Goal: Task Accomplishment & Management: Manage account settings

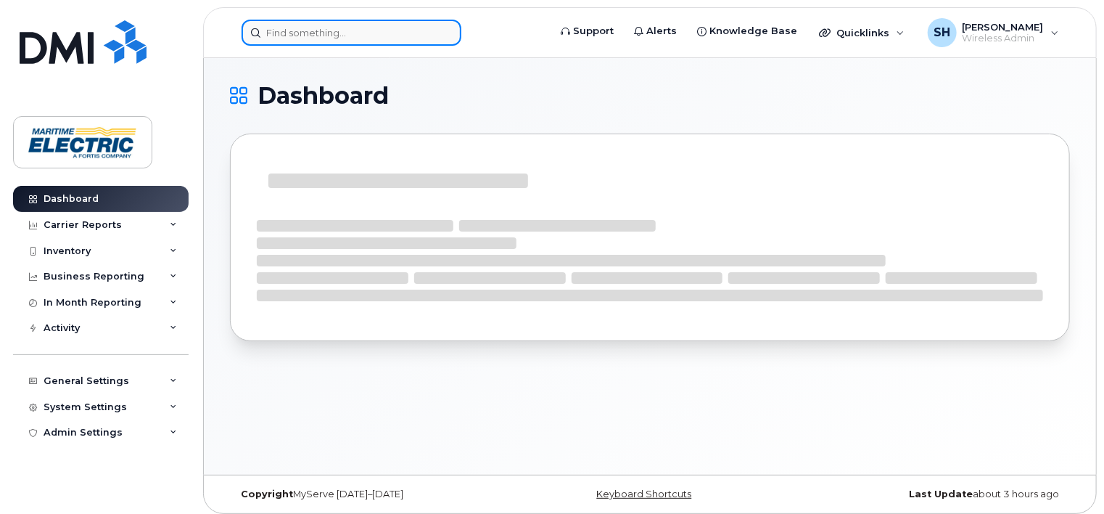
click at [326, 27] on input at bounding box center [352, 33] width 220 height 26
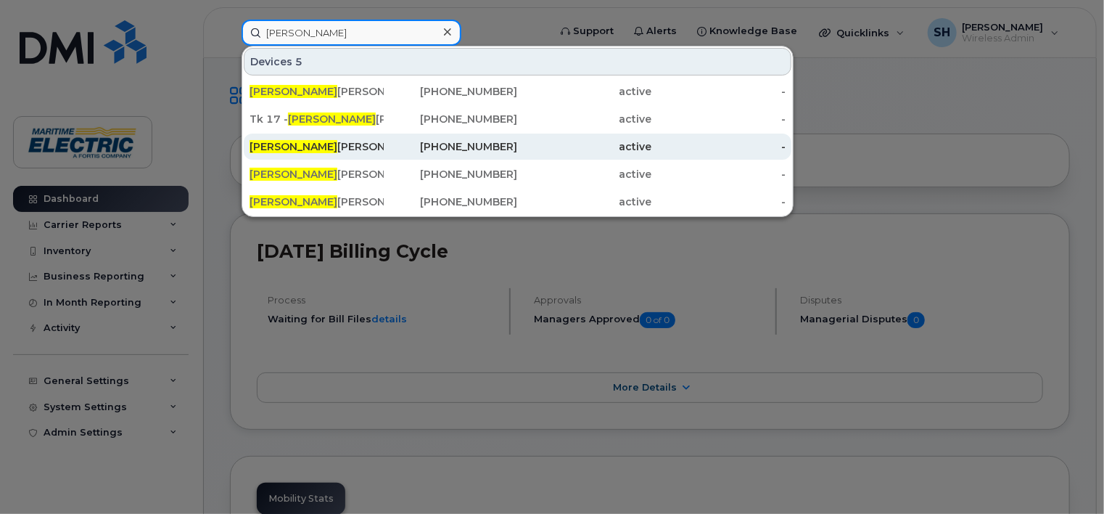
type input "[PERSON_NAME]"
click at [325, 149] on div "Cory Livingston" at bounding box center [317, 146] width 134 height 15
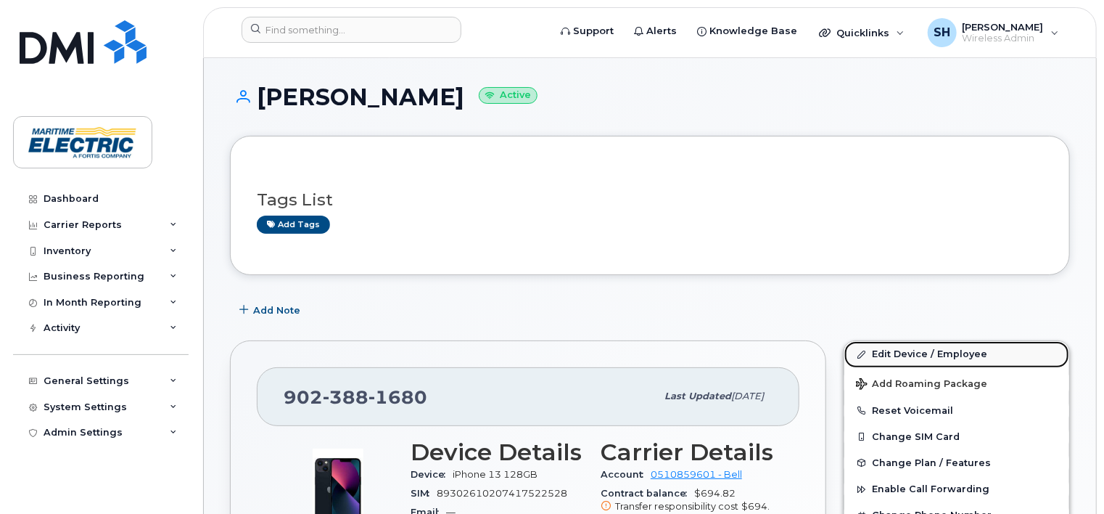
click at [908, 354] on link "Edit Device / Employee" at bounding box center [956, 354] width 225 height 26
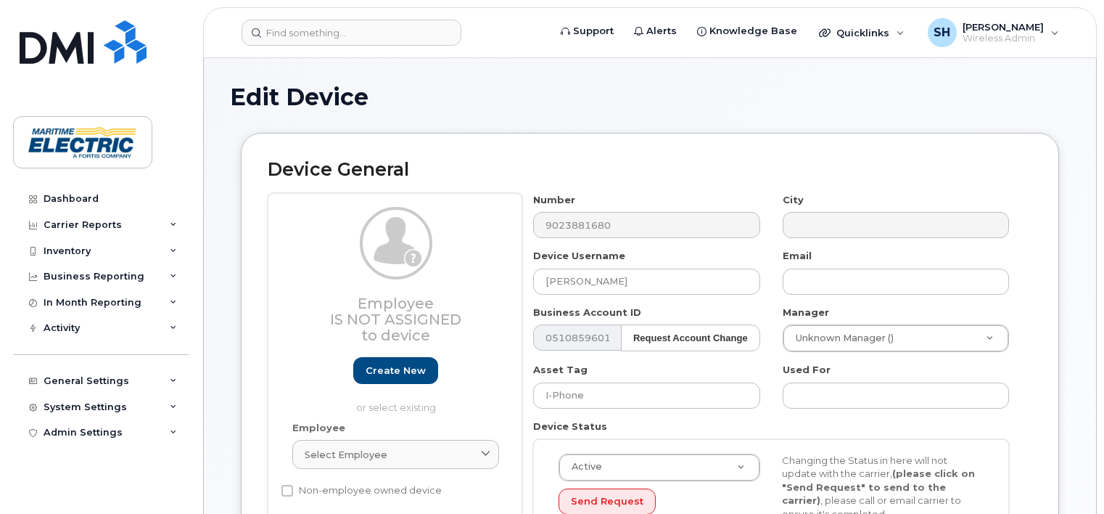
select select "26971118"
click at [634, 281] on input "Cory Livingston" at bounding box center [646, 281] width 226 height 26
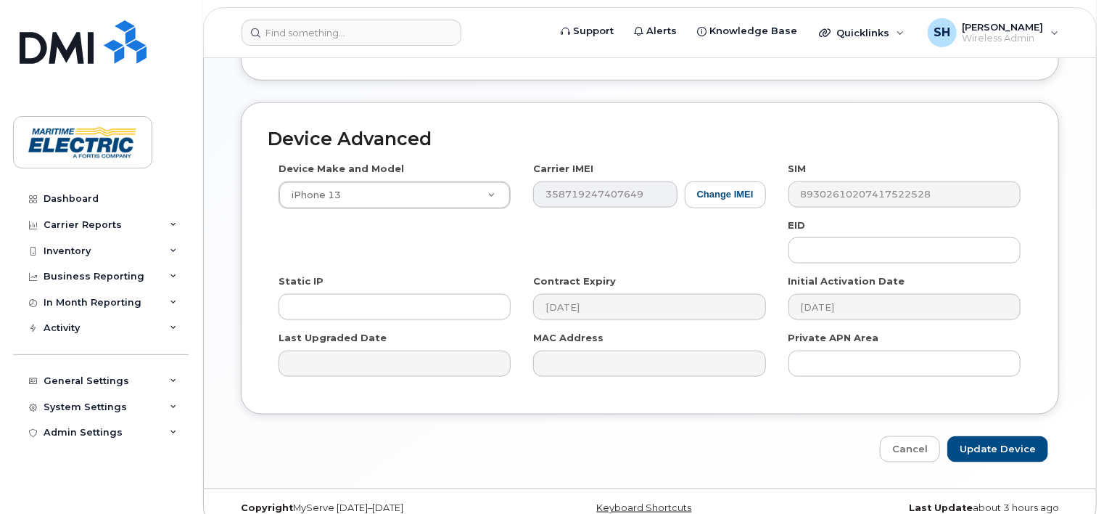
scroll to position [787, 0]
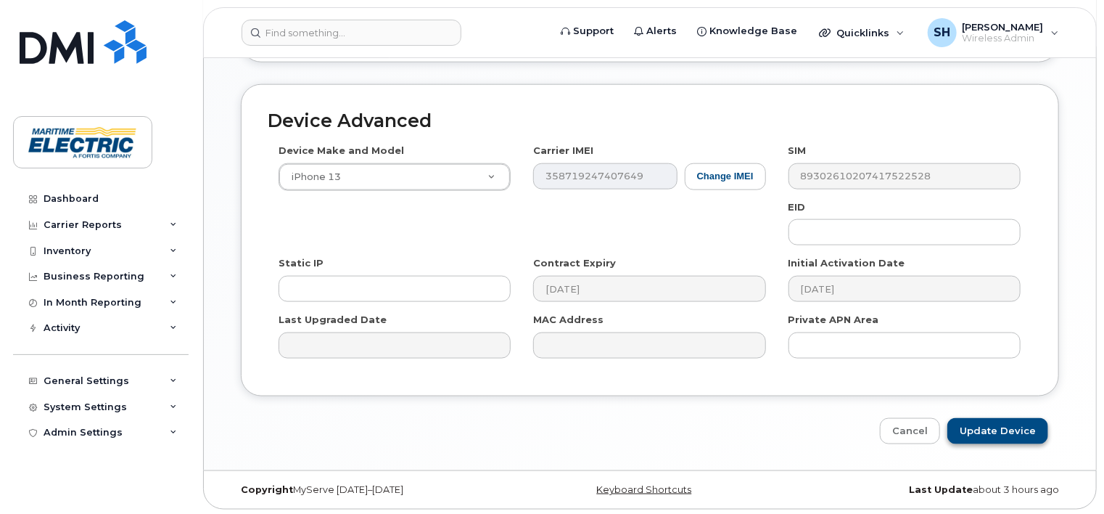
type input "[PERSON_NAME]"
click at [990, 429] on input "Update Device" at bounding box center [997, 431] width 101 height 27
type input "Saving..."
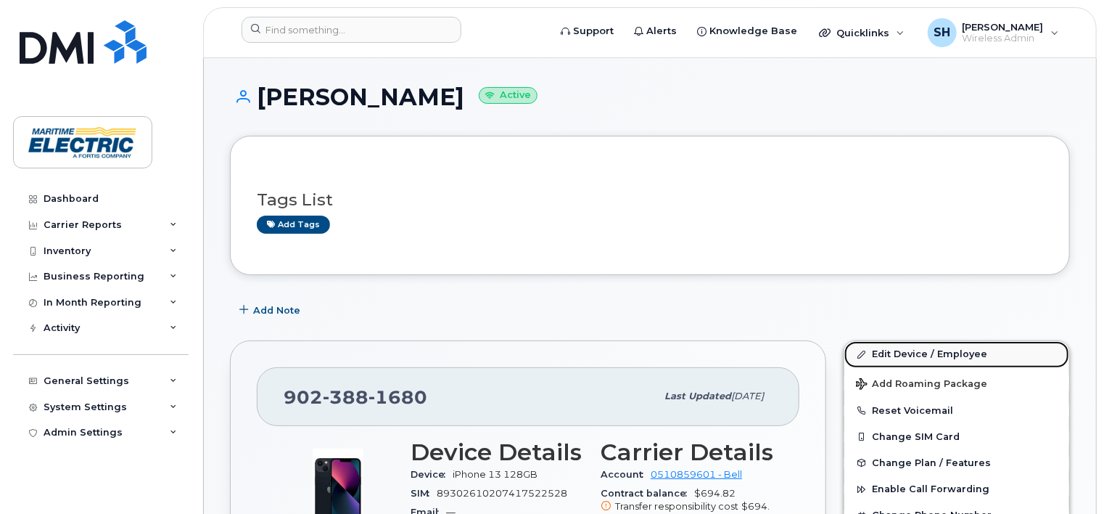
click at [961, 354] on link "Edit Device / Employee" at bounding box center [956, 354] width 225 height 26
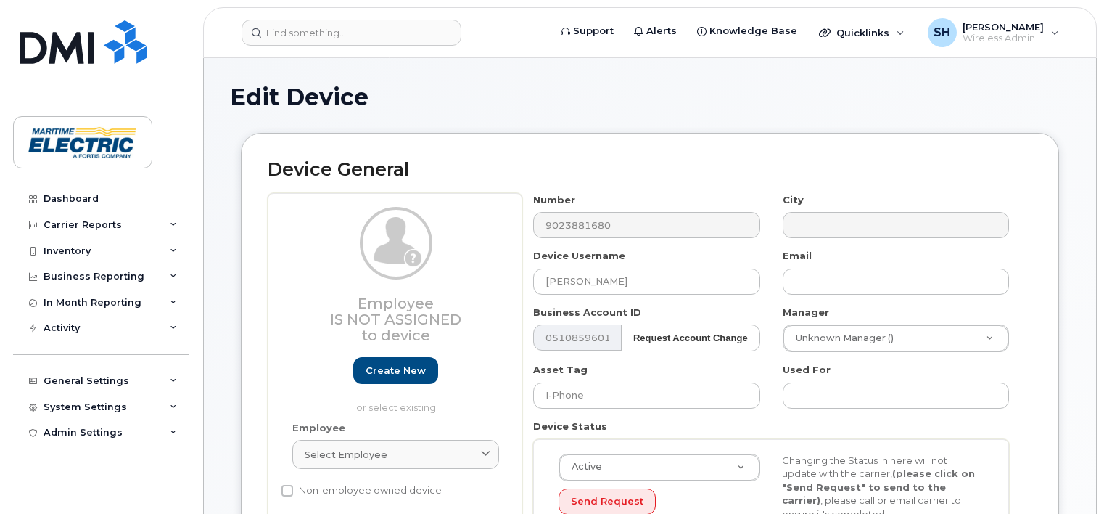
select select "26971118"
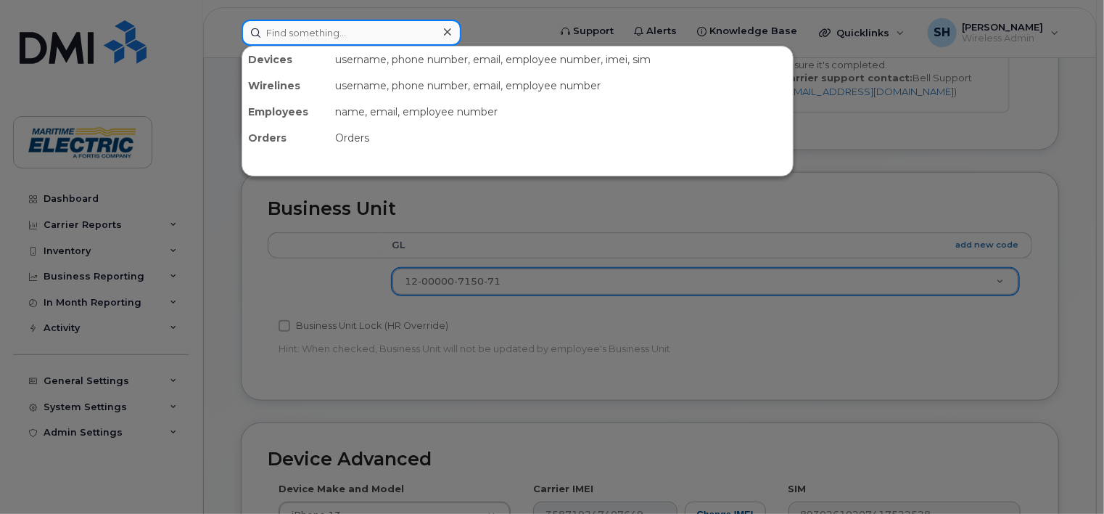
click at [345, 24] on input at bounding box center [352, 33] width 220 height 26
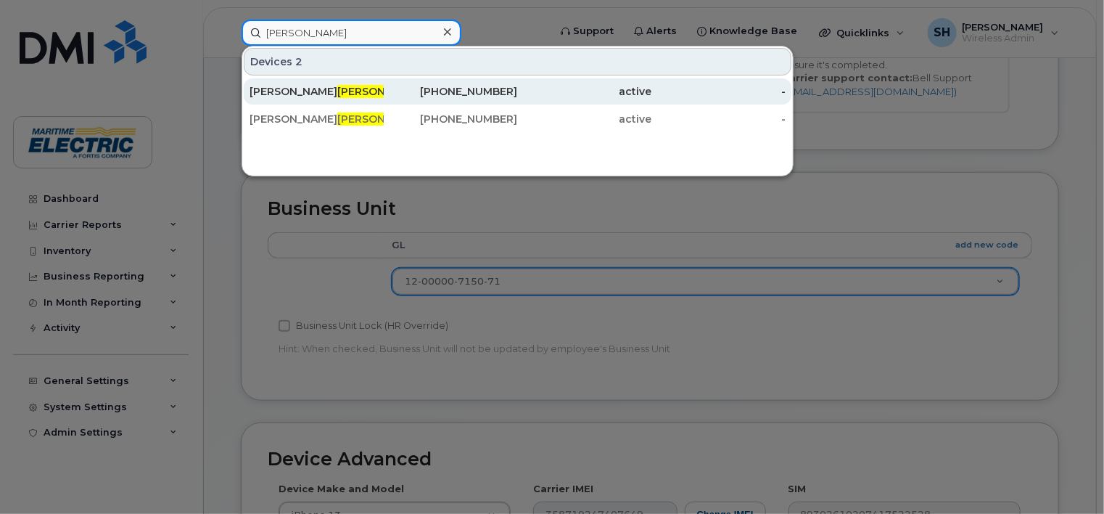
type input "penny"
click at [337, 96] on span "Penny" at bounding box center [381, 91] width 88 height 13
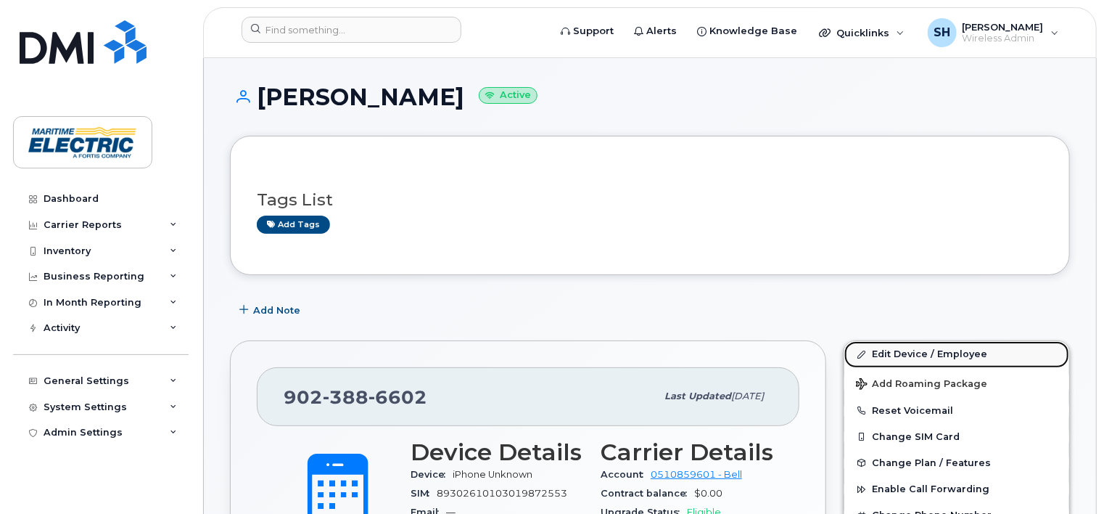
click at [909, 350] on link "Edit Device / Employee" at bounding box center [956, 354] width 225 height 26
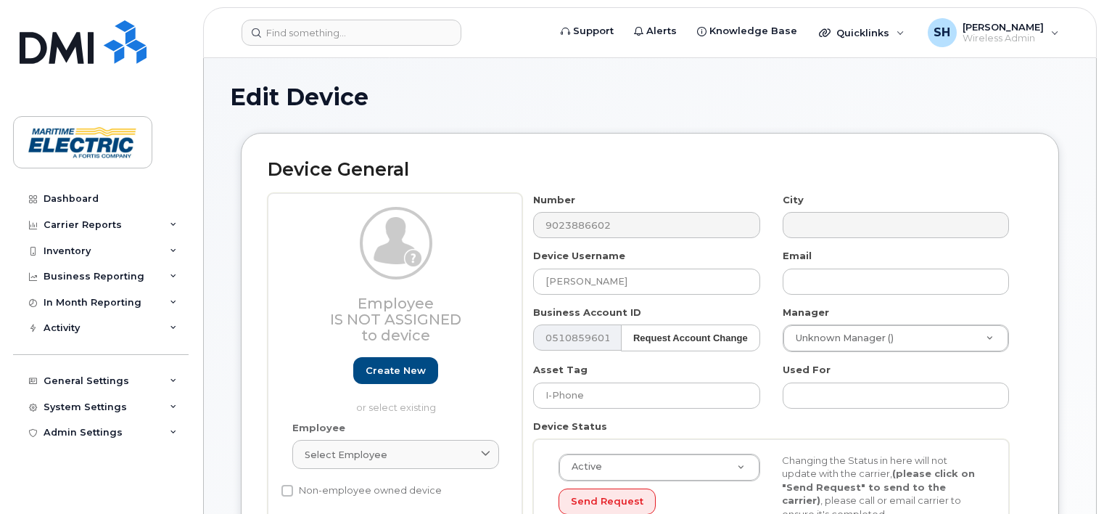
select select "26971122"
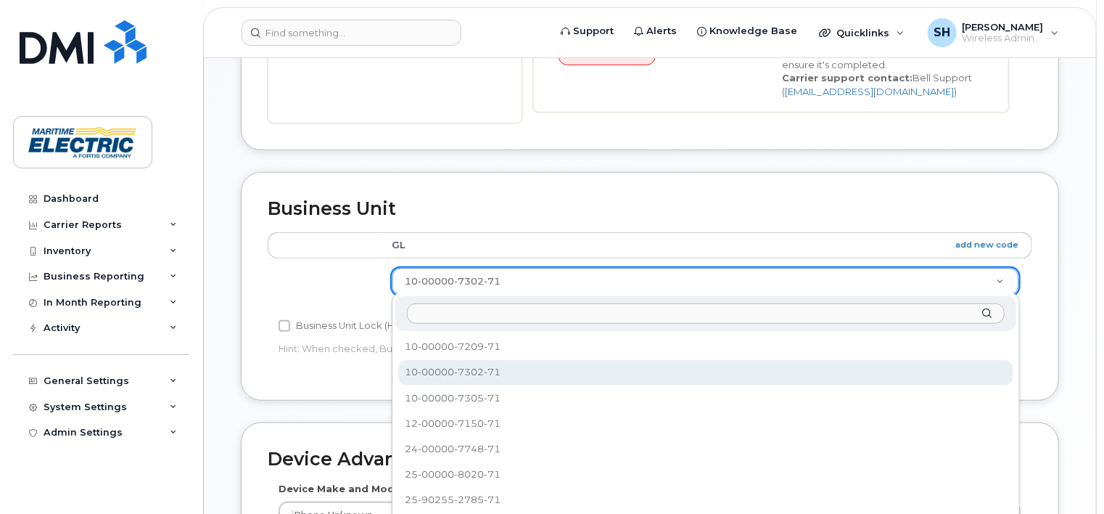
type input "3"
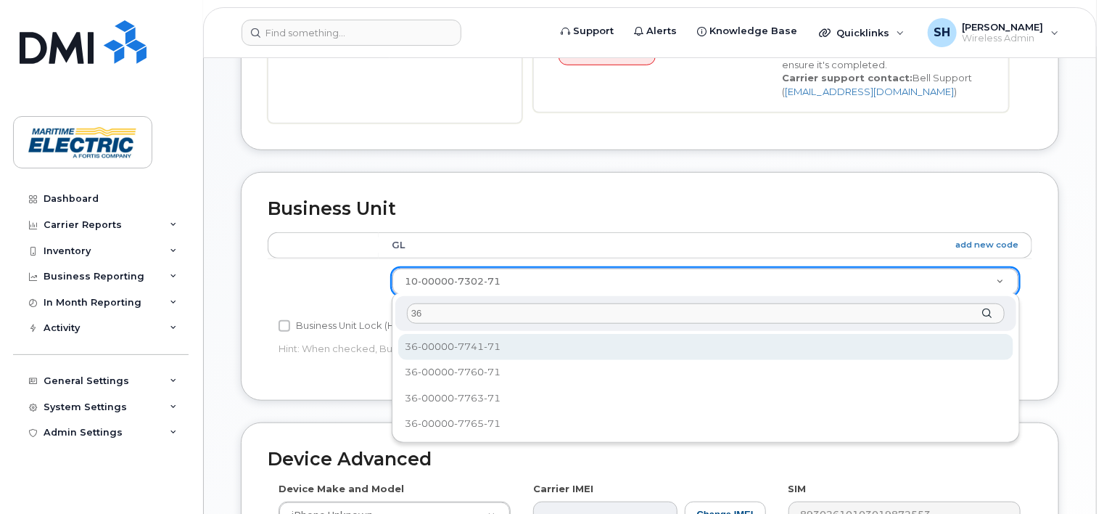
click at [432, 310] on input "36" at bounding box center [706, 313] width 598 height 21
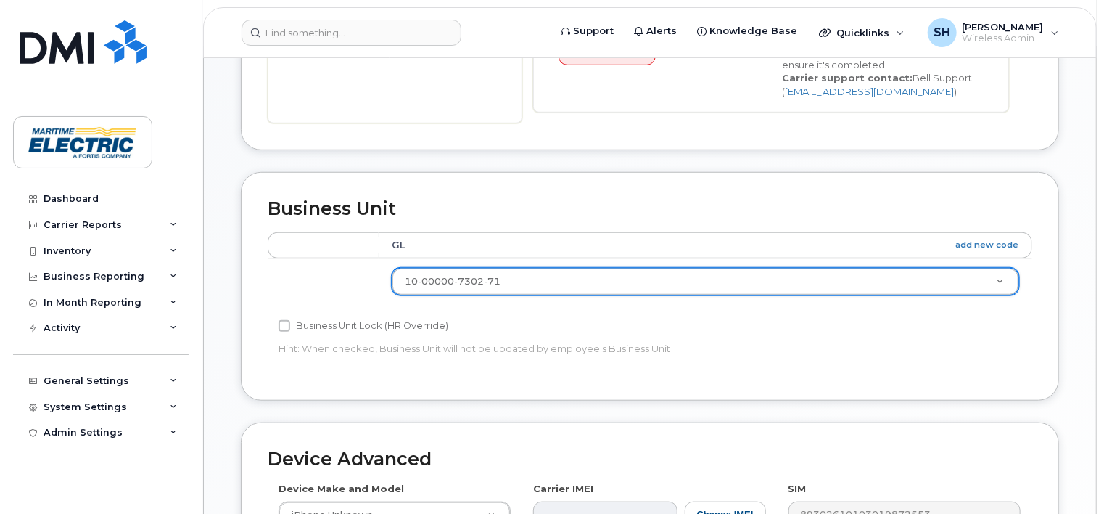
drag, startPoint x: 439, startPoint y: 274, endPoint x: 429, endPoint y: 274, distance: 9.5
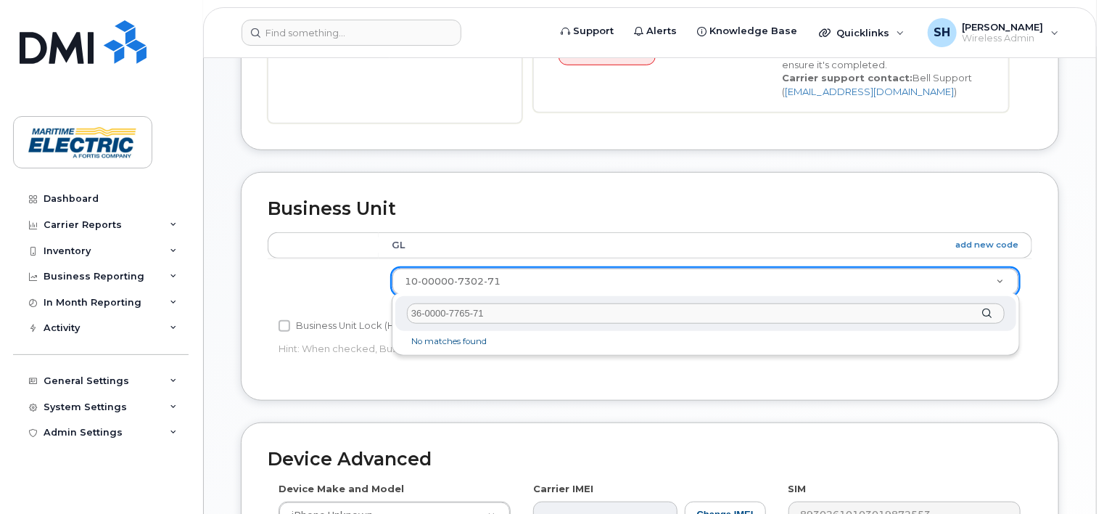
click at [437, 310] on input "36-0000-7765-71" at bounding box center [706, 313] width 598 height 21
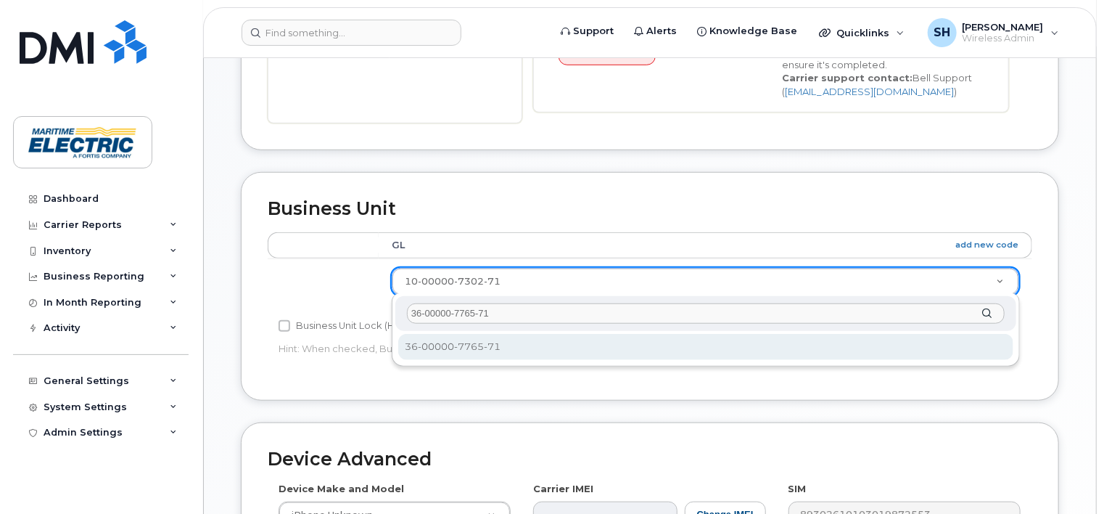
type input "36-00000-7765-71"
select select "26971100"
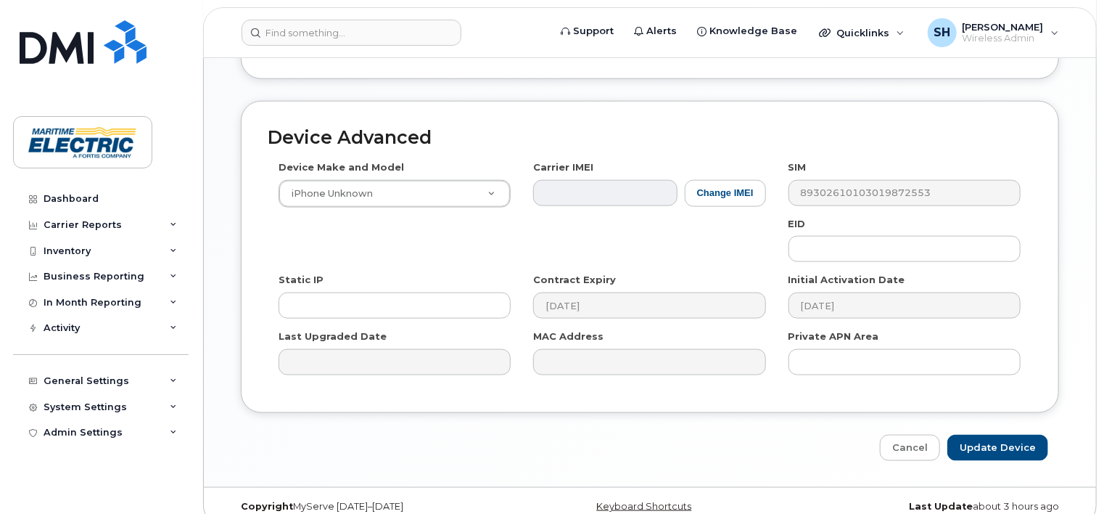
scroll to position [787, 0]
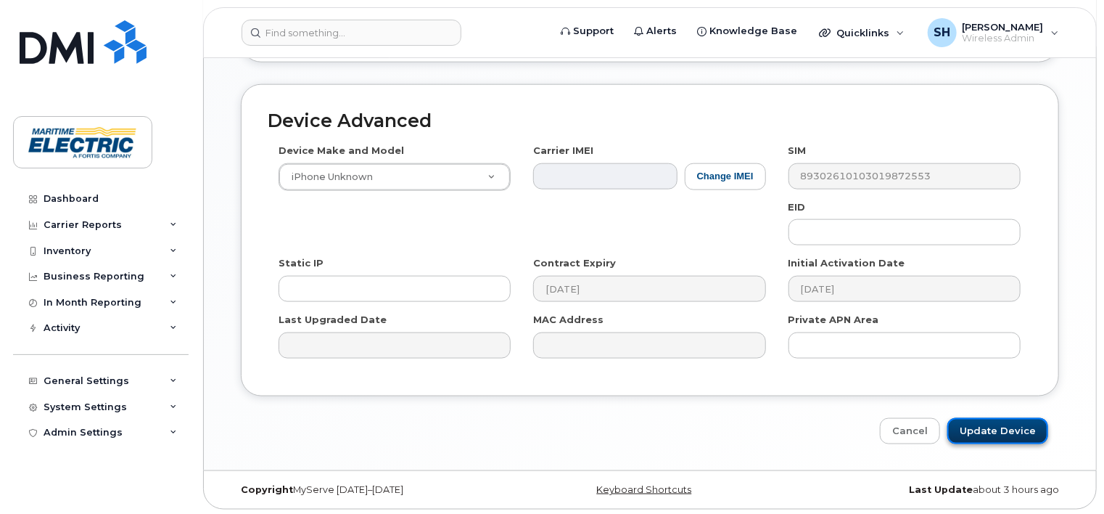
click at [1008, 432] on input "Update Device" at bounding box center [997, 431] width 101 height 27
type input "Saving..."
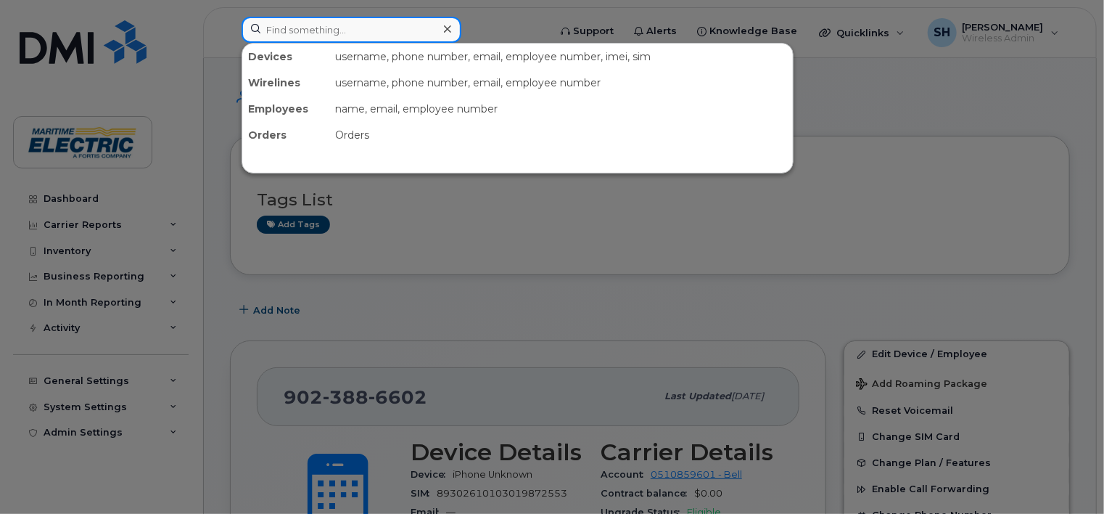
click at [351, 33] on input at bounding box center [352, 30] width 220 height 26
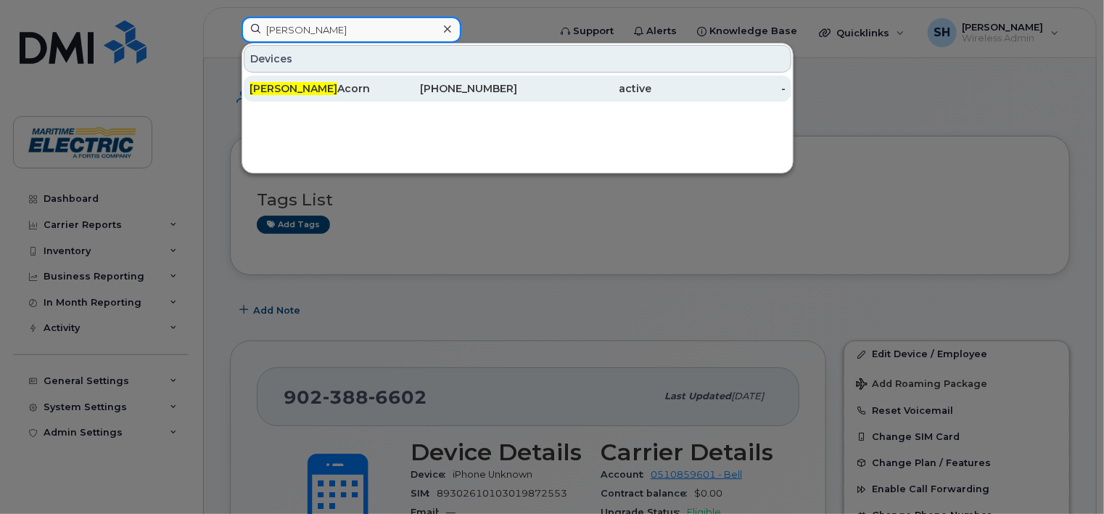
type input "stuart"
click at [328, 89] on div "Stuart Acorn" at bounding box center [317, 88] width 134 height 15
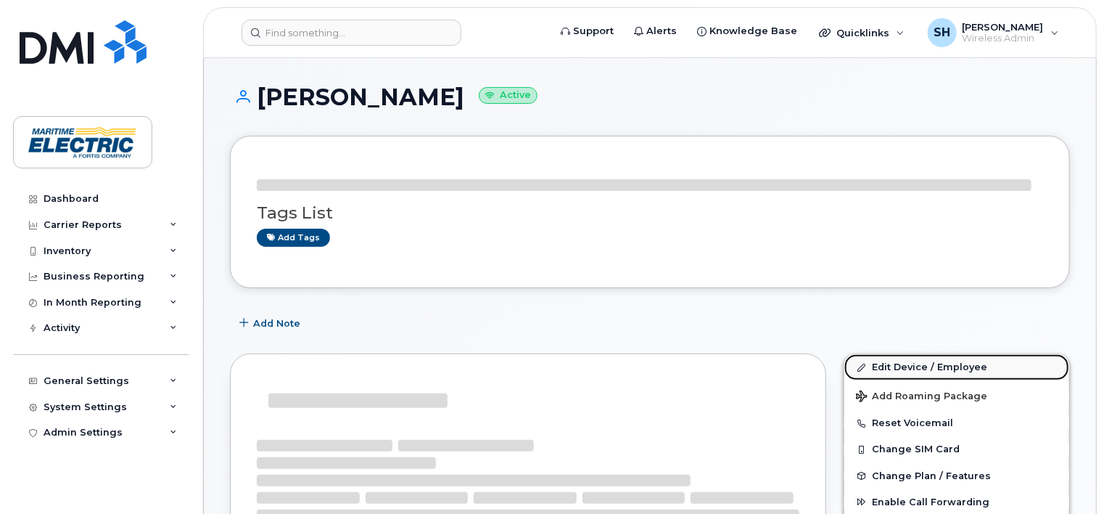
click at [927, 365] on link "Edit Device / Employee" at bounding box center [956, 367] width 225 height 26
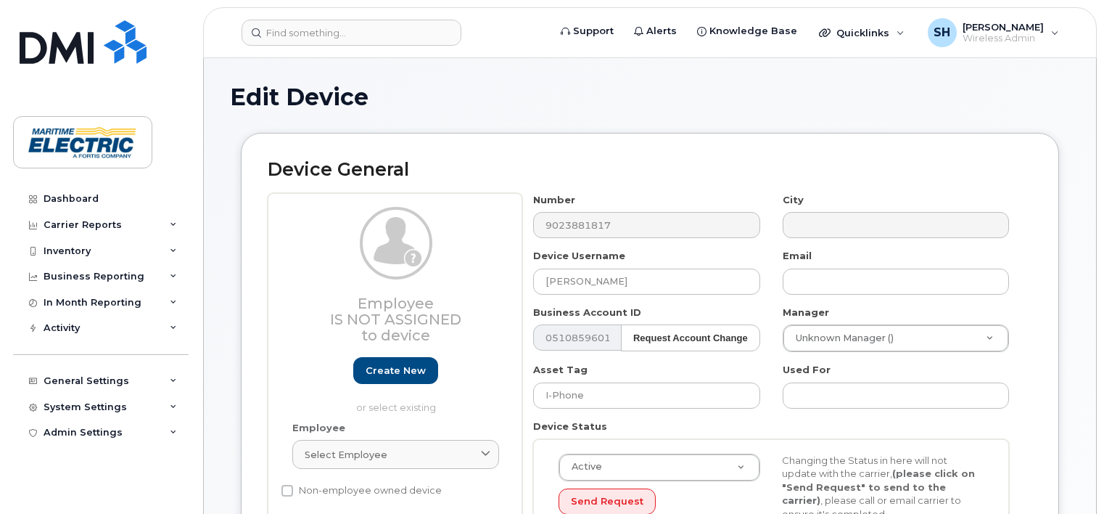
select select "26971100"
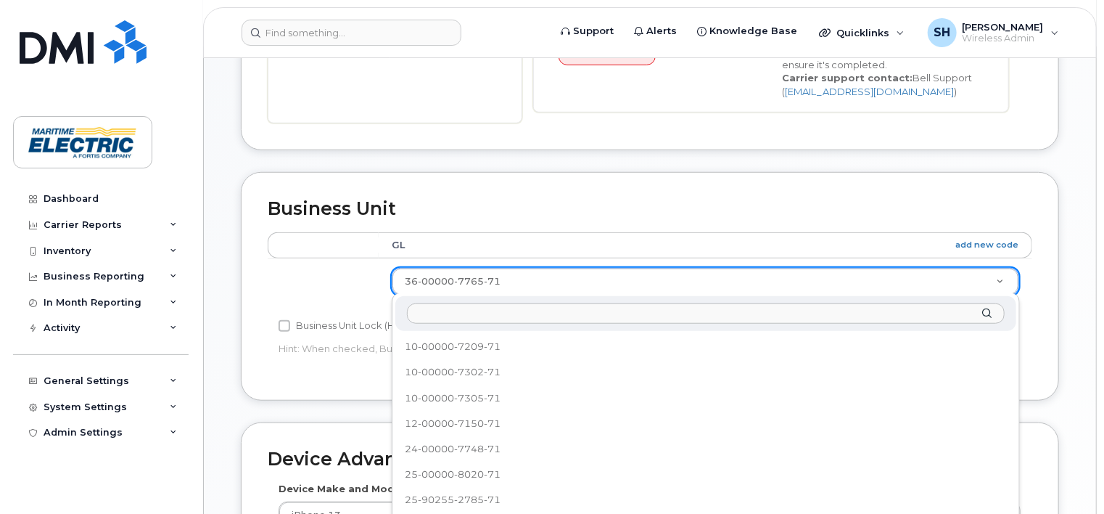
scroll to position [129, 0]
click at [422, 319] on input "text" at bounding box center [706, 313] width 598 height 21
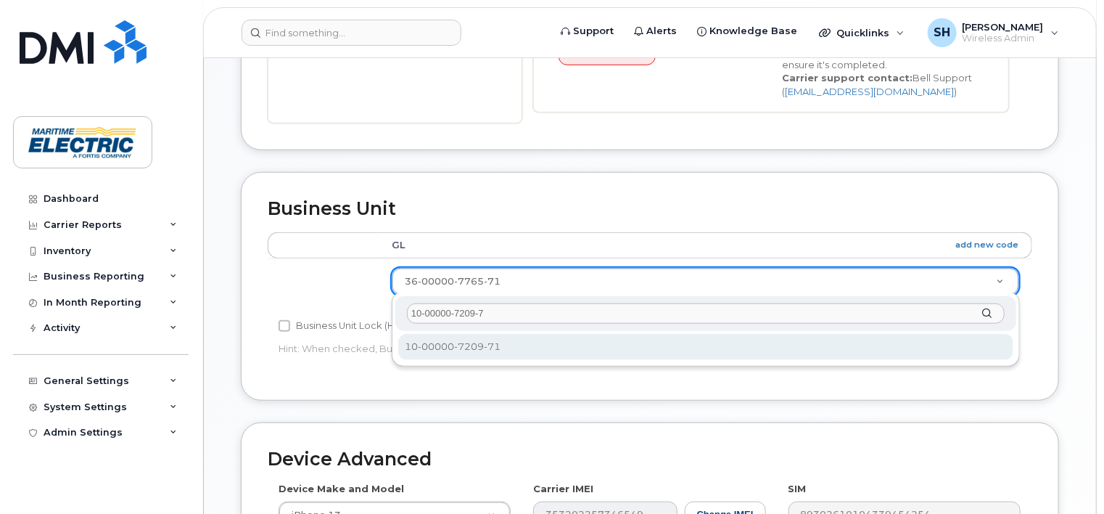
type input "10-00000-7209-71"
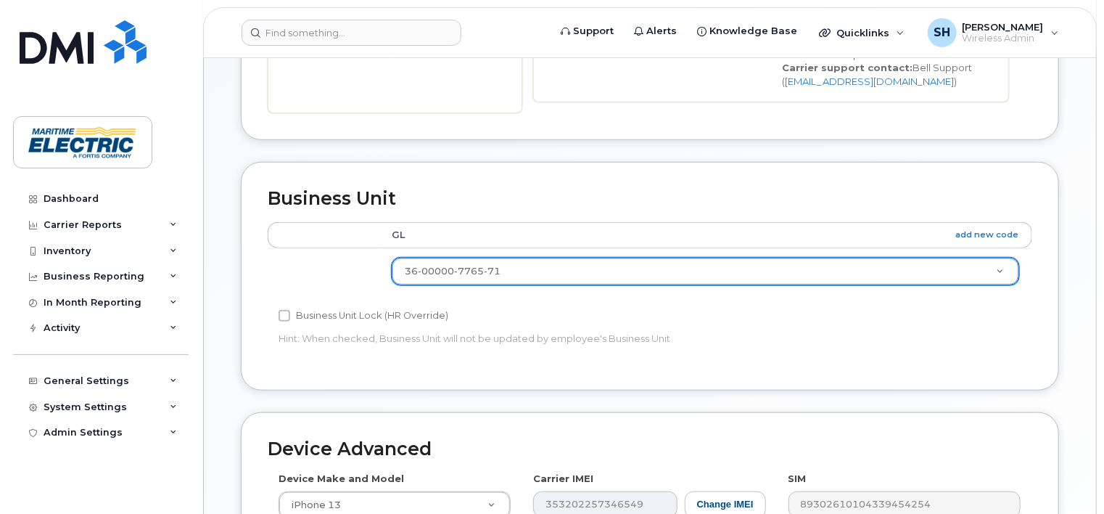
scroll to position [787, 0]
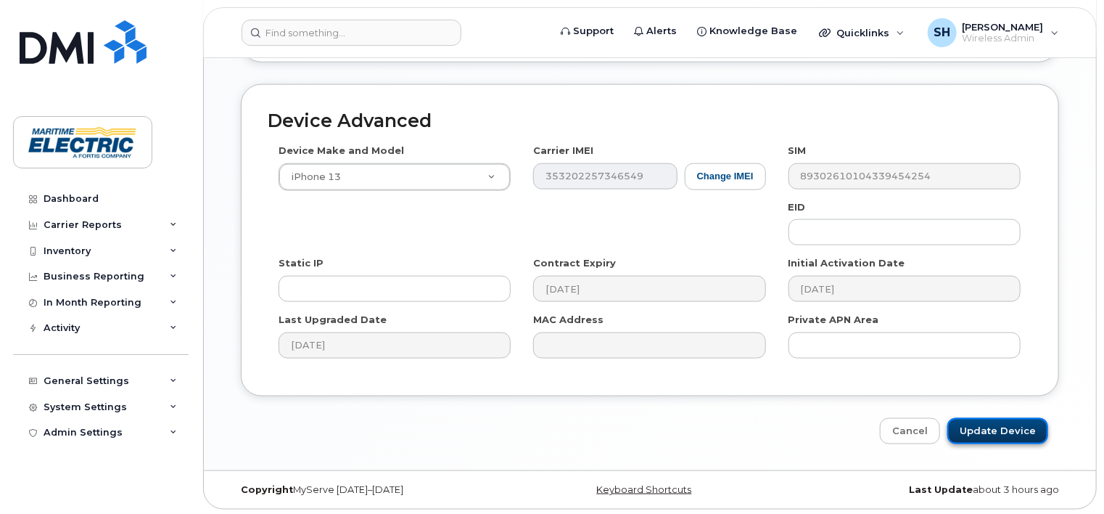
click at [995, 427] on input "Update Device" at bounding box center [997, 431] width 101 height 27
type input "Saving..."
